Goal: Task Accomplishment & Management: Use online tool/utility

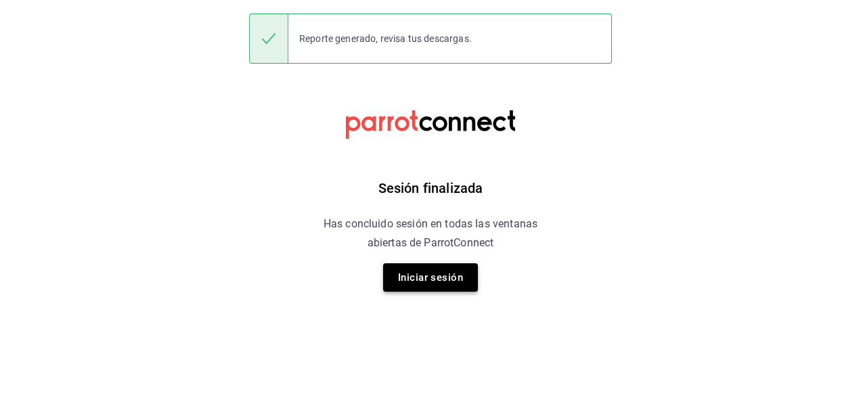
click at [425, 271] on button "Iniciar sesión" at bounding box center [430, 277] width 95 height 28
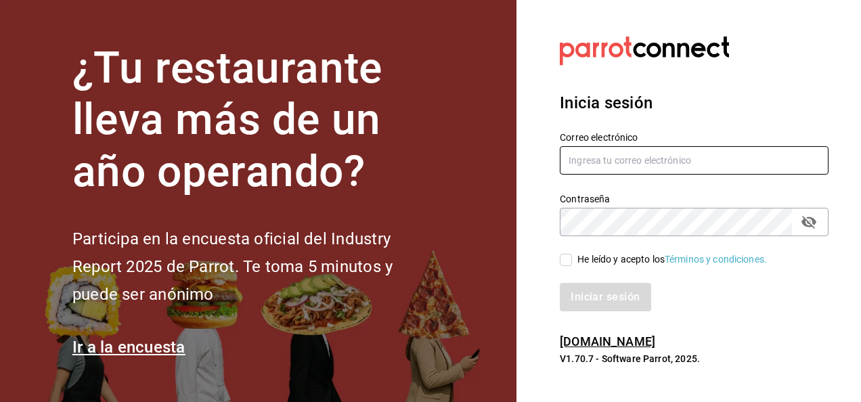
type input "[PERSON_NAME][EMAIL_ADDRESS][PERSON_NAME][DOMAIN_NAME]"
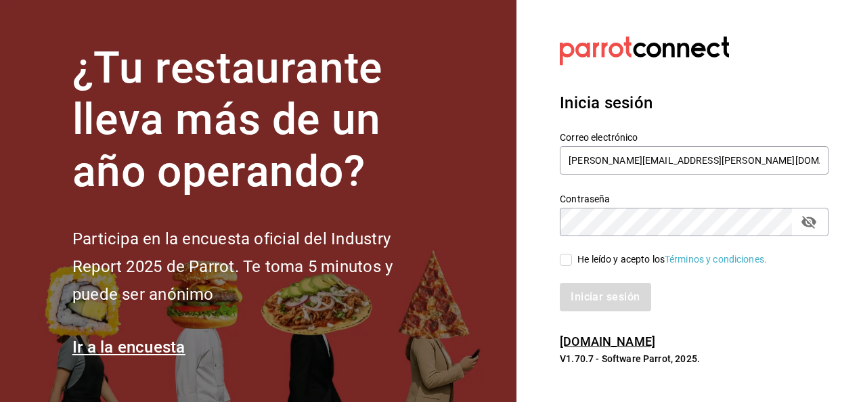
click at [568, 263] on input "He leído y acepto los Términos y condiciones." at bounding box center [566, 260] width 12 height 12
checkbox input "true"
click at [598, 302] on button "Iniciar sesión" at bounding box center [606, 297] width 92 height 28
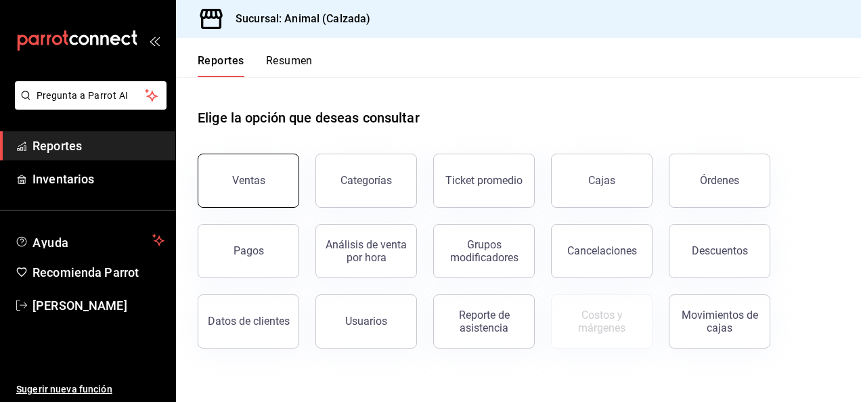
click at [235, 186] on div "Ventas" at bounding box center [248, 180] width 33 height 13
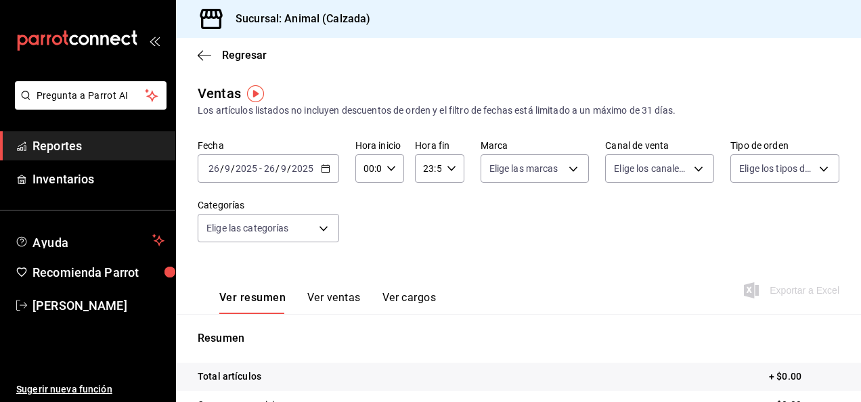
click at [324, 171] on icon "button" at bounding box center [325, 168] width 9 height 9
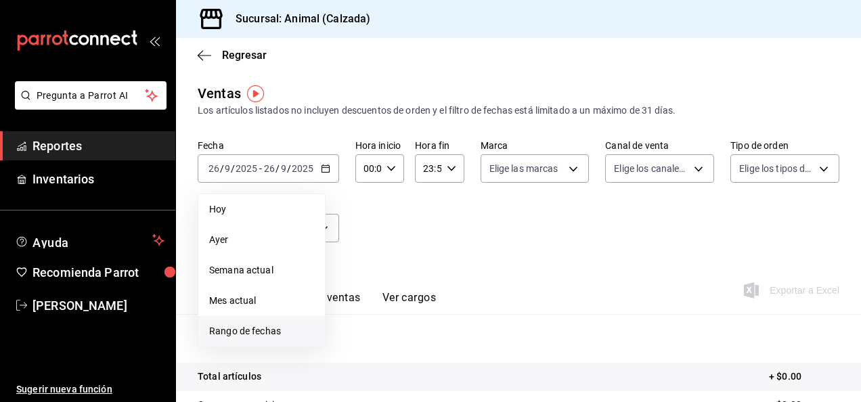
click at [264, 329] on span "Rango de fechas" at bounding box center [261, 331] width 105 height 14
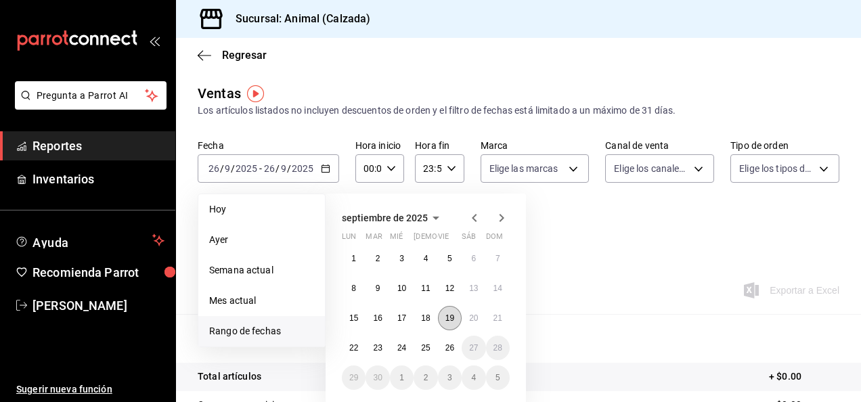
click at [445, 321] on abbr "19" at bounding box center [449, 317] width 9 height 9
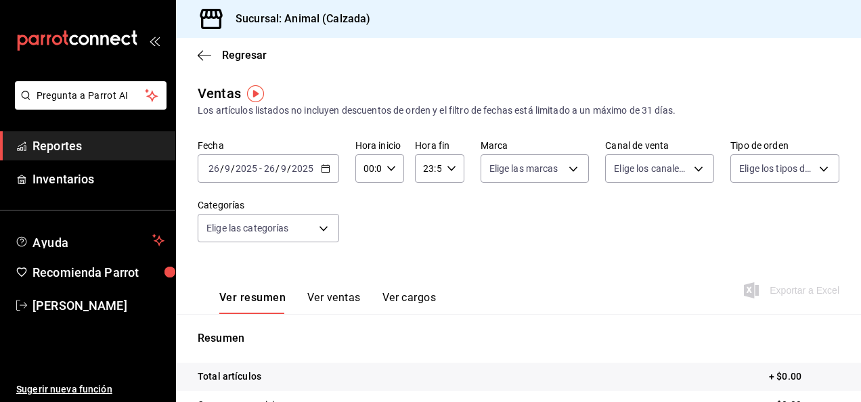
click at [387, 169] on icon "button" at bounding box center [391, 168] width 9 height 9
click at [322, 168] on div at bounding box center [430, 201] width 861 height 402
click at [322, 168] on \(Stroke\) "button" at bounding box center [325, 167] width 7 height 1
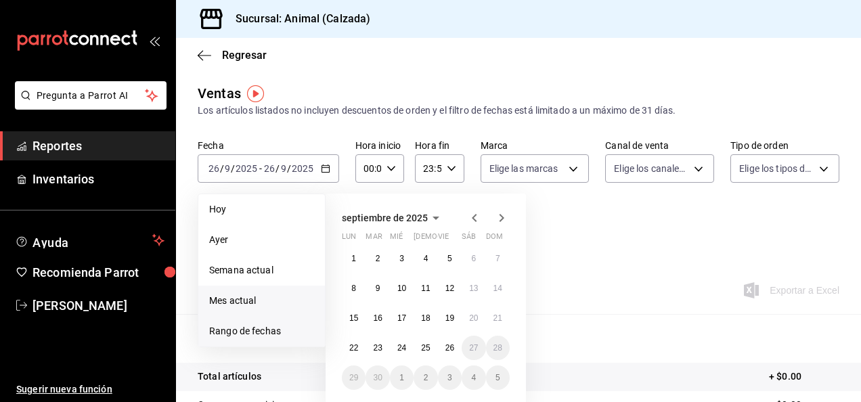
click at [247, 305] on span "Mes actual" at bounding box center [261, 301] width 105 height 14
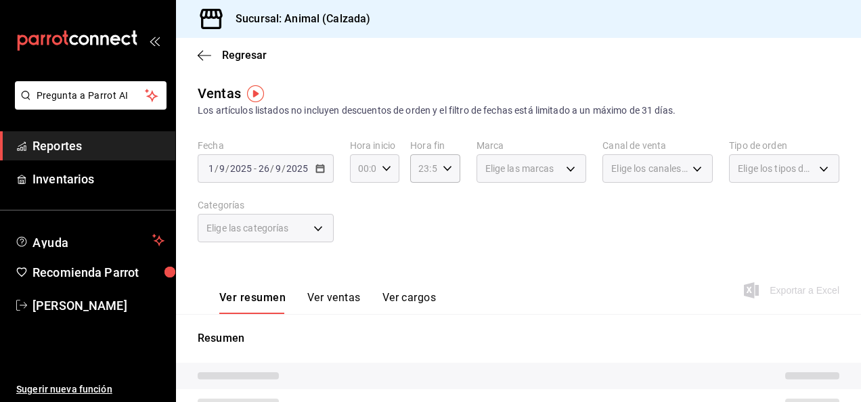
click at [383, 175] on div "00:00 Hora inicio" at bounding box center [374, 168] width 49 height 28
click at [383, 175] on div at bounding box center [430, 201] width 861 height 402
click at [383, 175] on div "00:00 Hora inicio" at bounding box center [374, 168] width 49 height 28
click at [364, 218] on button "05" at bounding box center [360, 212] width 19 height 27
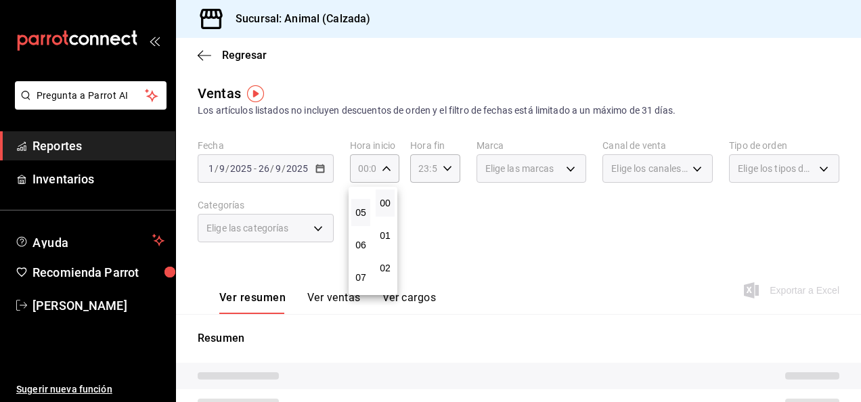
type input "05:00"
click at [448, 170] on div at bounding box center [430, 201] width 861 height 402
click at [445, 169] on \(Stroke\) "button" at bounding box center [447, 168] width 8 height 5
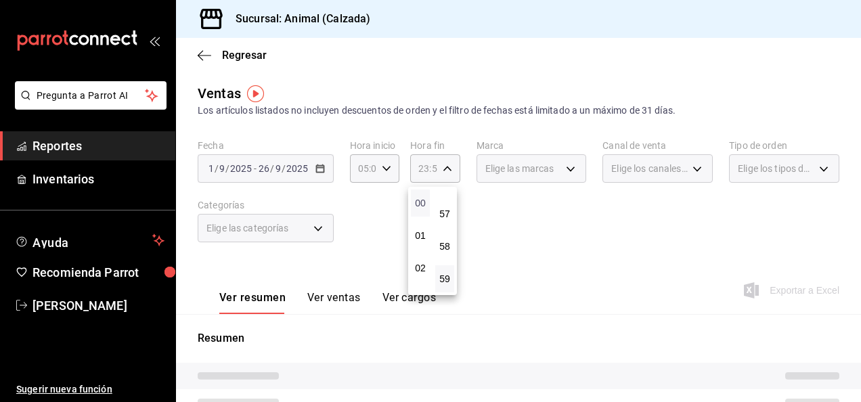
click at [421, 202] on span "00" at bounding box center [420, 203] width 3 height 11
click at [443, 203] on span "00" at bounding box center [444, 203] width 3 height 11
click at [421, 240] on span "05" at bounding box center [420, 243] width 3 height 11
type input "05:00"
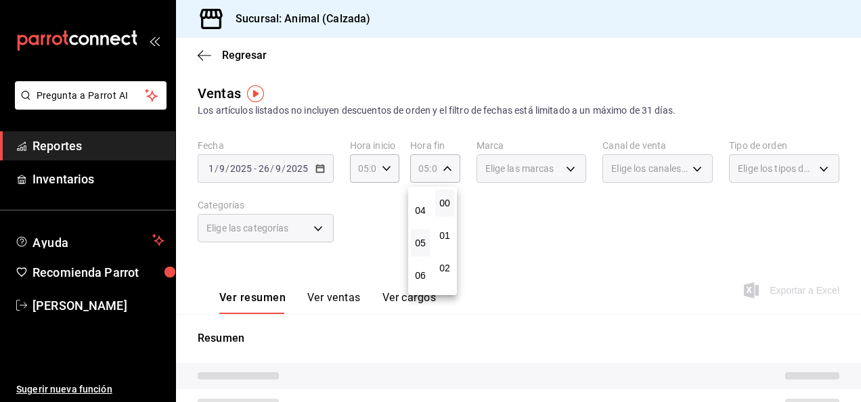
click at [554, 167] on div at bounding box center [430, 201] width 861 height 402
click at [565, 165] on div "Elige las marcas" at bounding box center [532, 168] width 110 height 28
click at [565, 171] on div "Elige las marcas" at bounding box center [532, 168] width 110 height 28
click at [561, 165] on div "Elige las marcas" at bounding box center [532, 168] width 110 height 28
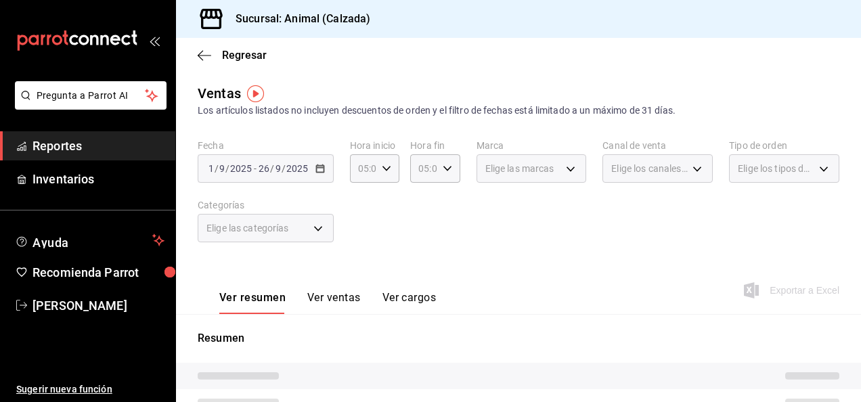
click at [566, 170] on div "Elige las marcas" at bounding box center [532, 168] width 110 height 28
click at [564, 168] on div "Elige las marcas" at bounding box center [532, 168] width 110 height 28
click at [564, 167] on div "Elige las marcas" at bounding box center [532, 168] width 110 height 28
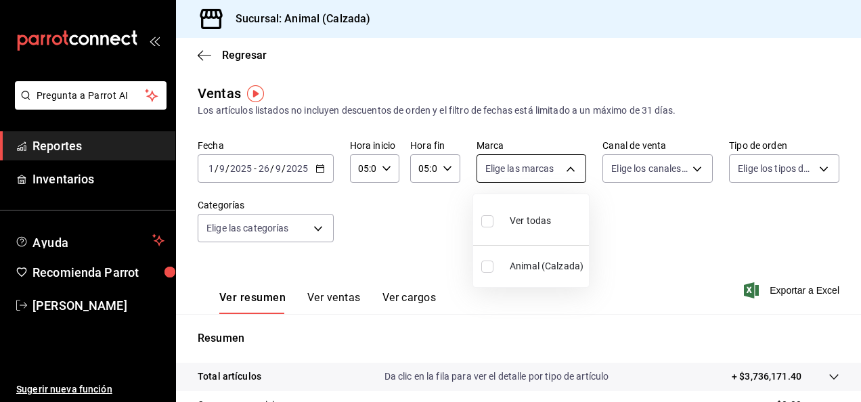
click at [565, 169] on body "Pregunta a Parrot AI Reportes Inventarios Ayuda Recomienda Parrot Luis Estrada …" at bounding box center [430, 201] width 861 height 402
click at [486, 222] on input "checkbox" at bounding box center [487, 221] width 12 height 12
checkbox input "true"
type input "e26472f3-9262-489d-bcba-4c6b034529c7"
checkbox input "true"
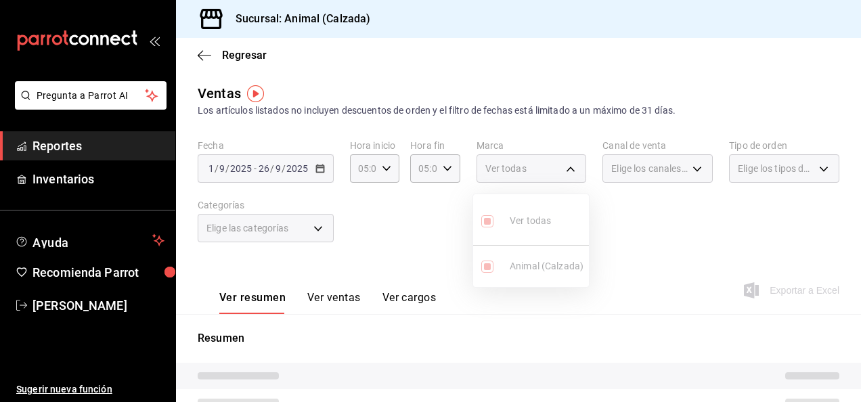
click at [694, 173] on div at bounding box center [430, 201] width 861 height 402
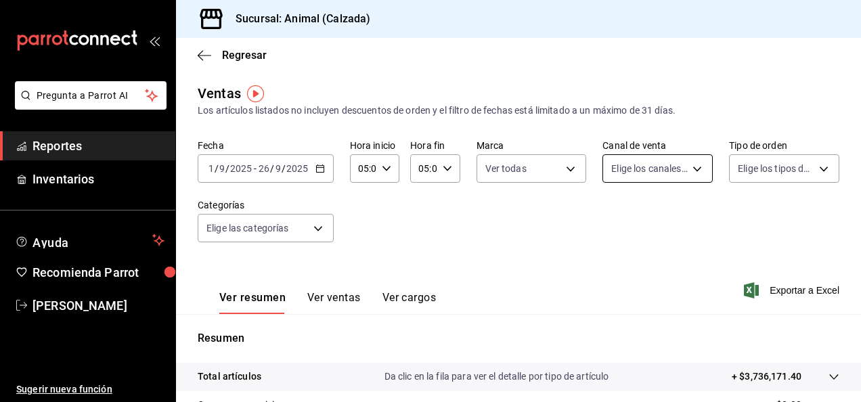
click at [692, 170] on body "Pregunta a Parrot AI Reportes Inventarios Ayuda Recomienda Parrot Luis Estrada …" at bounding box center [430, 201] width 861 height 402
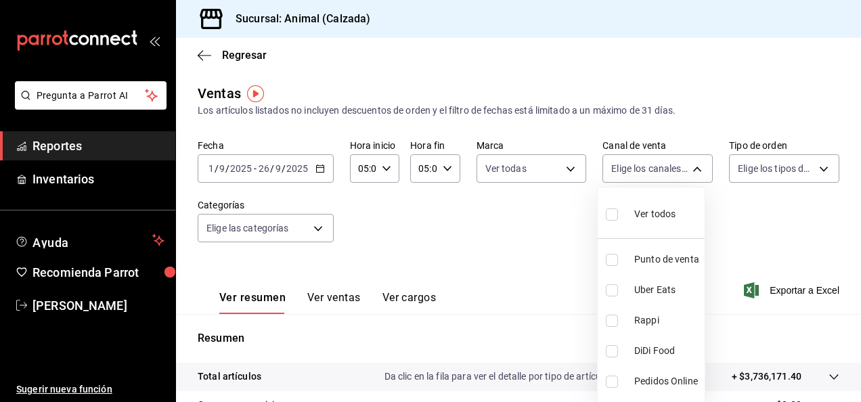
click at [603, 218] on li "Ver todos" at bounding box center [651, 213] width 107 height 40
type input "PARROT,UBER_EATS,RAPPI,DIDI_FOOD,ONLINE"
checkbox input "true"
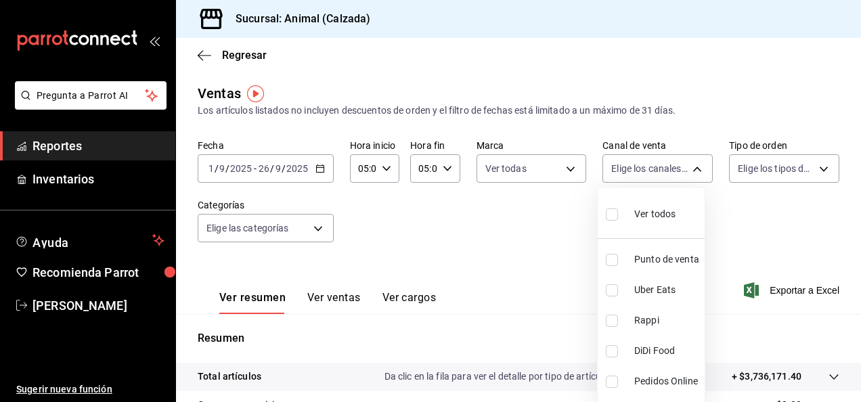
checkbox input "true"
click at [812, 171] on div at bounding box center [430, 201] width 861 height 402
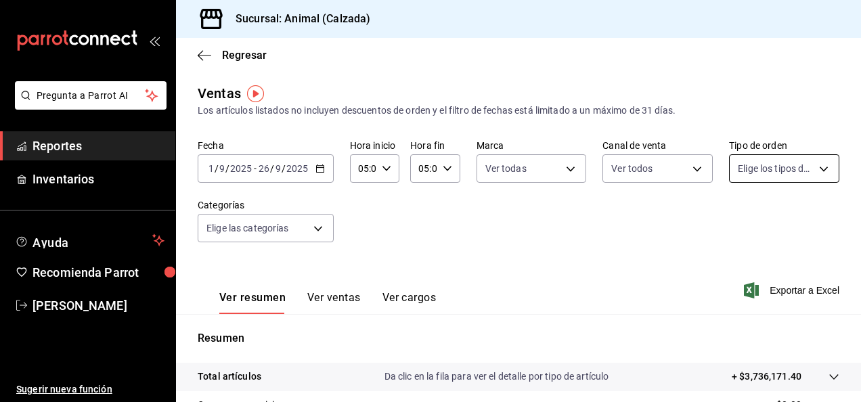
click at [813, 169] on body "Pregunta a Parrot AI Reportes Inventarios Ayuda Recomienda Parrot Luis Estrada …" at bounding box center [430, 201] width 861 height 402
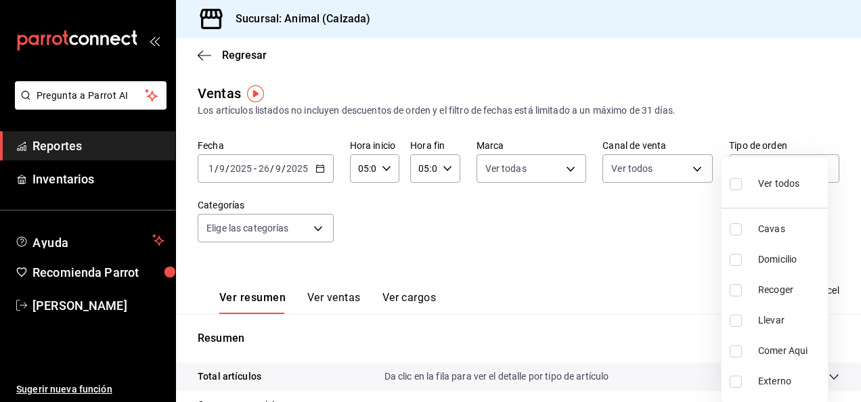
click at [738, 184] on input "checkbox" at bounding box center [736, 184] width 12 height 12
checkbox input "true"
type input "588630d3-b511-4bba-a729-32472510037f,54b7ae00-ca47-4ec1-b7ff-55842c0a2b62,92293…"
checkbox input "true"
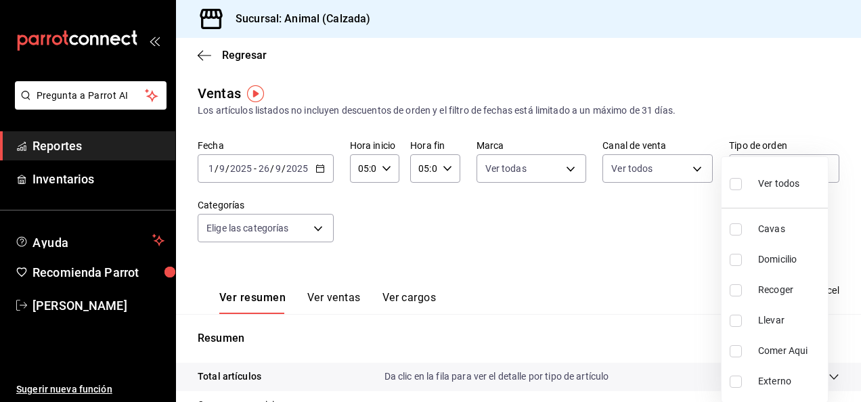
checkbox input "true"
click at [313, 229] on div at bounding box center [430, 201] width 861 height 402
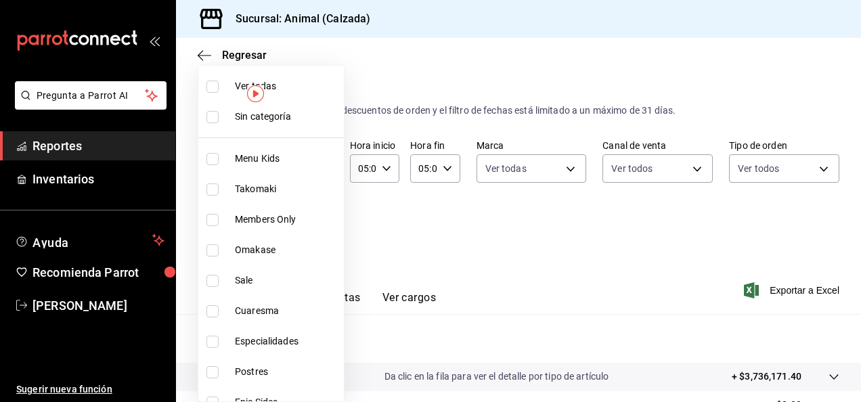
click at [318, 229] on body "Pregunta a Parrot AI Reportes Inventarios Ayuda Recomienda Parrot Luis Estrada …" at bounding box center [430, 201] width 861 height 402
click at [214, 91] on input "checkbox" at bounding box center [212, 87] width 12 height 12
checkbox input "true"
type input "577524a9-a437-43f3-84d2-cf2e6968635f,5d35a5f4-3063-4397-a550-a8f4eca83956,9bcdf…"
checkbox input "true"
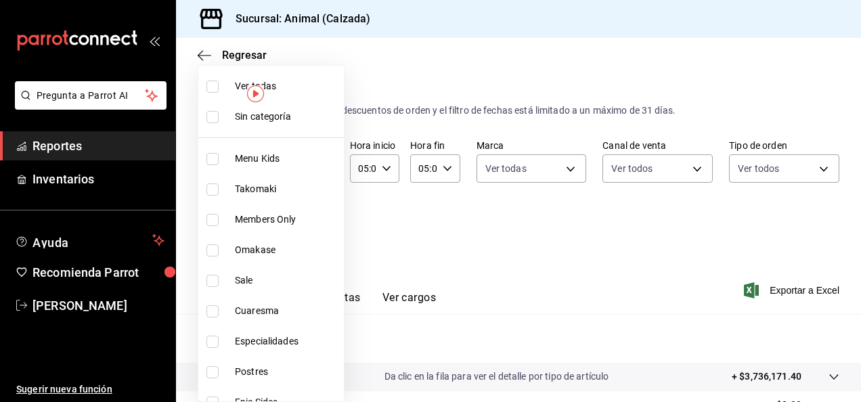
checkbox input "true"
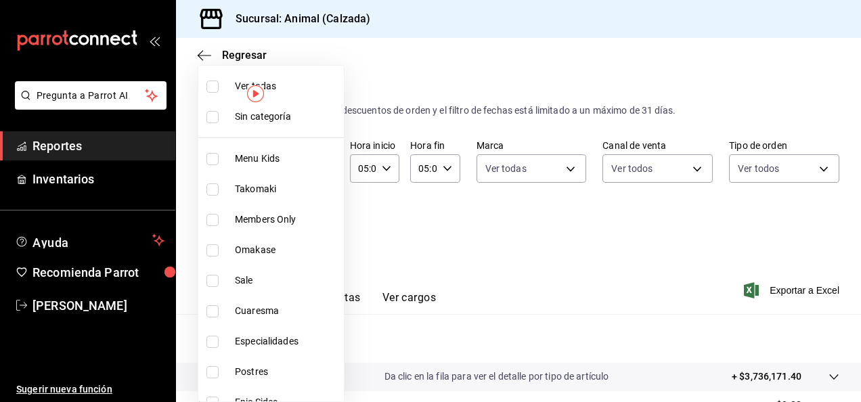
checkbox input "true"
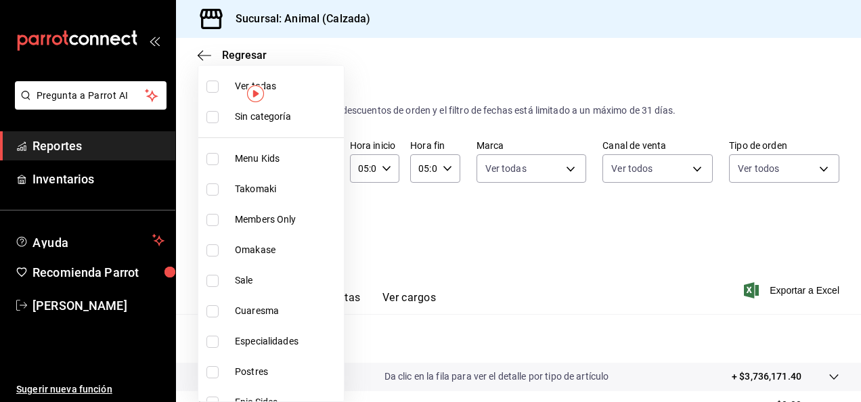
checkbox input "true"
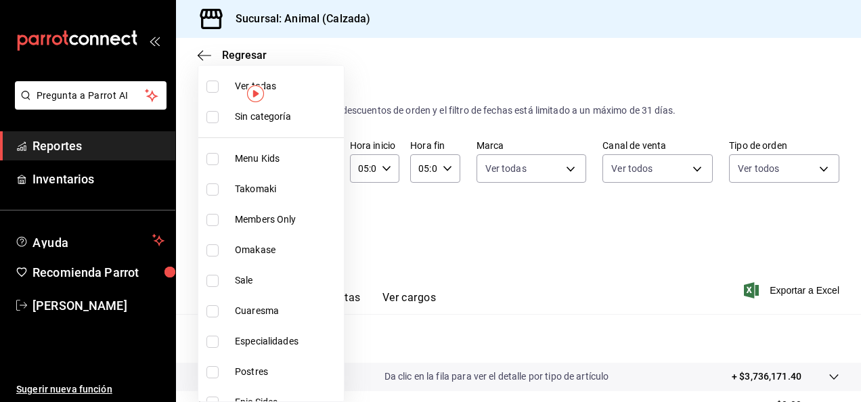
checkbox input "true"
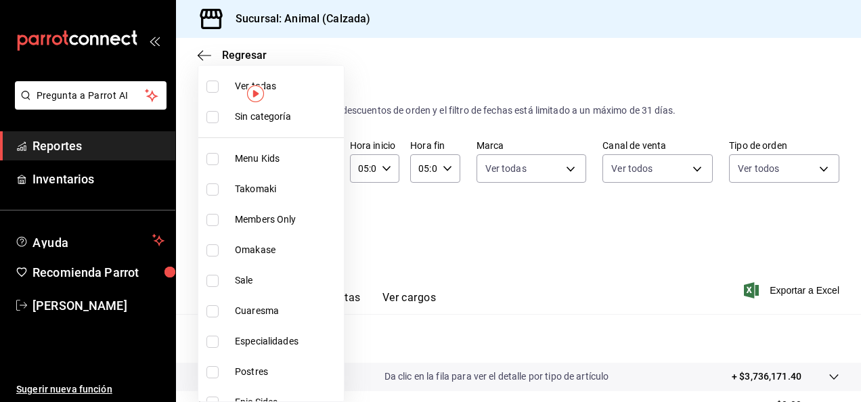
checkbox input "true"
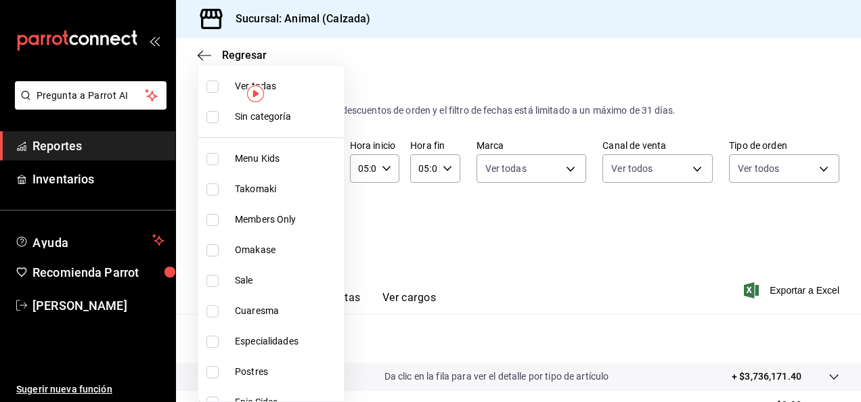
checkbox input "true"
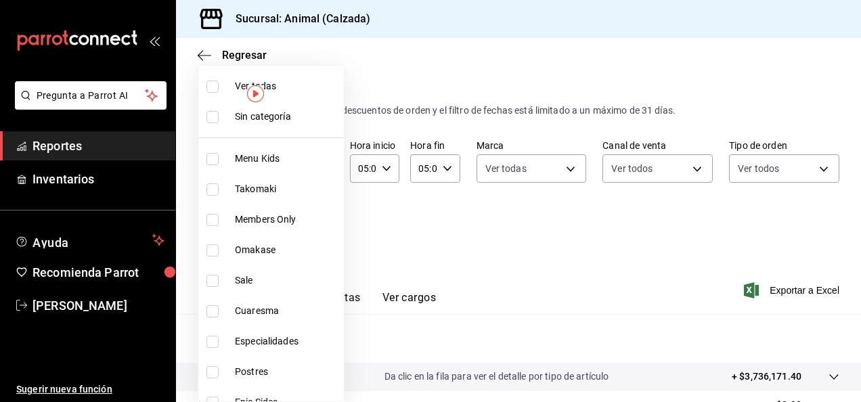
checkbox input "true"
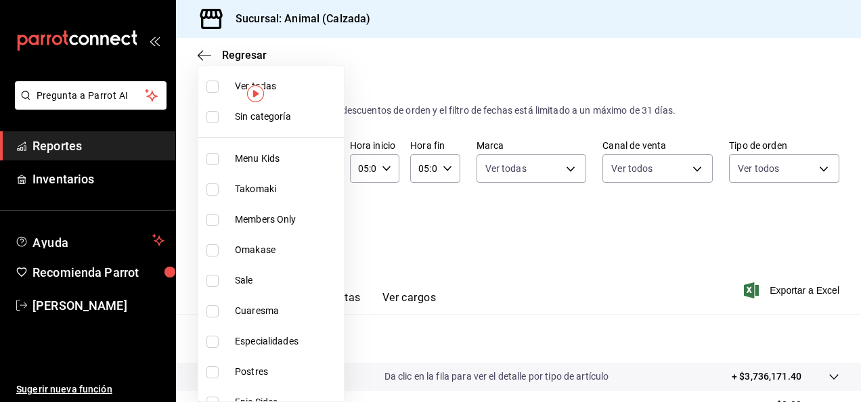
checkbox input "true"
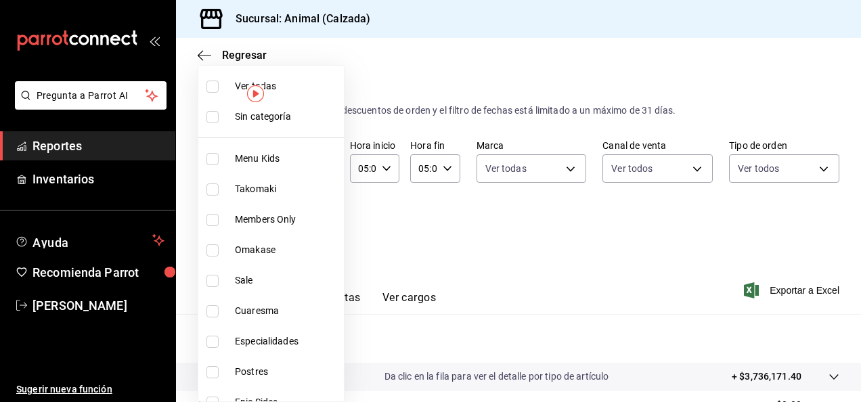
checkbox input "true"
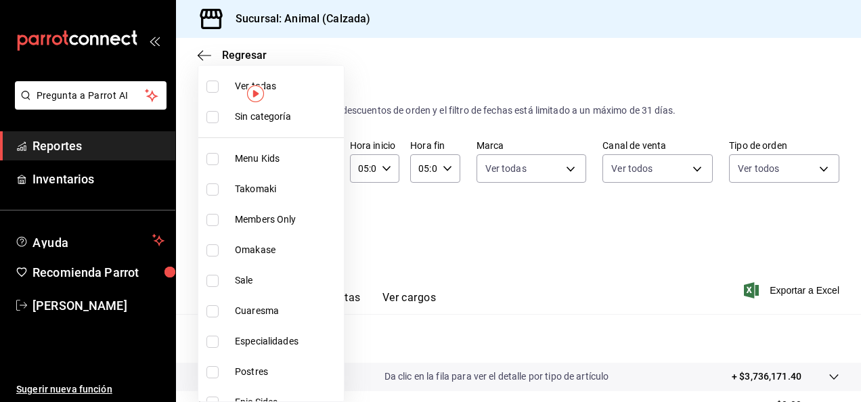
checkbox input "true"
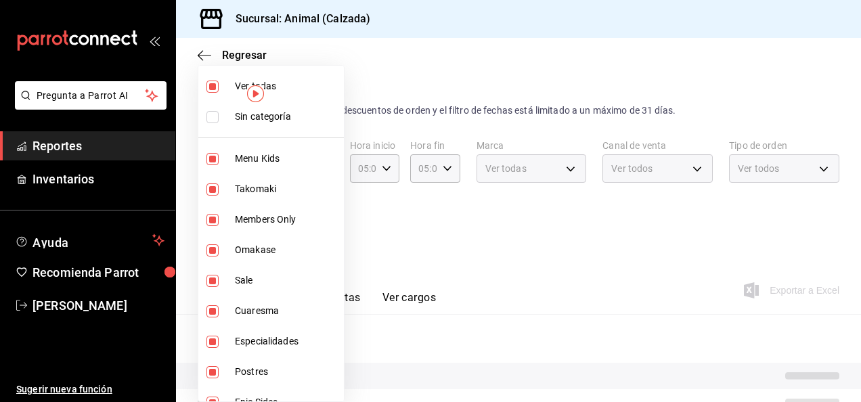
click at [699, 263] on div at bounding box center [430, 201] width 861 height 402
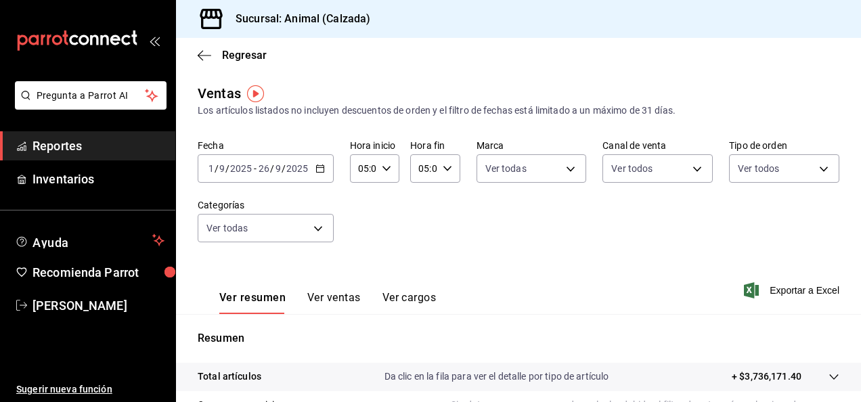
click at [784, 289] on span "Exportar a Excel" at bounding box center [793, 290] width 93 height 16
